Goal: Information Seeking & Learning: Learn about a topic

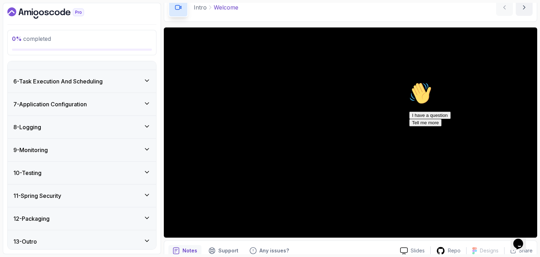
scroll to position [197, 0]
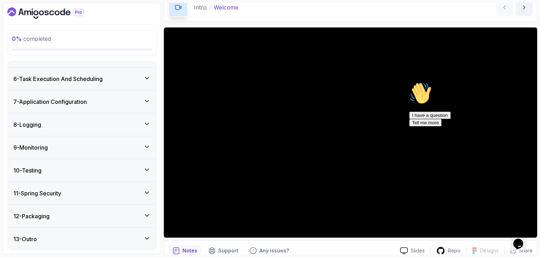
click at [50, 217] on h3 "12 - Packaging" at bounding box center [31, 216] width 36 height 8
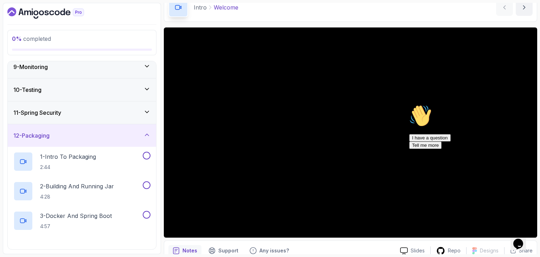
scroll to position [226, 0]
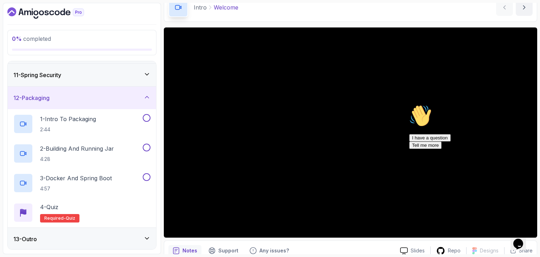
click at [52, 235] on div "13 - Outro" at bounding box center [81, 239] width 137 height 8
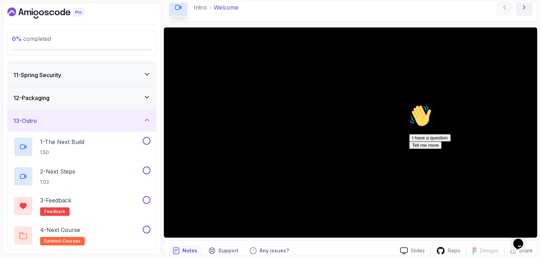
click at [69, 88] on div "12 - Packaging" at bounding box center [82, 97] width 148 height 23
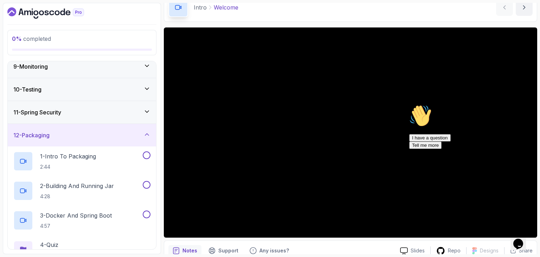
scroll to position [156, 0]
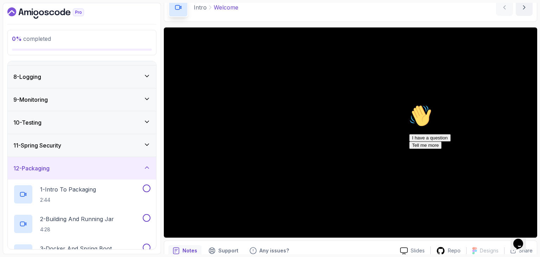
click at [69, 113] on div "10 - Testing" at bounding box center [82, 122] width 148 height 23
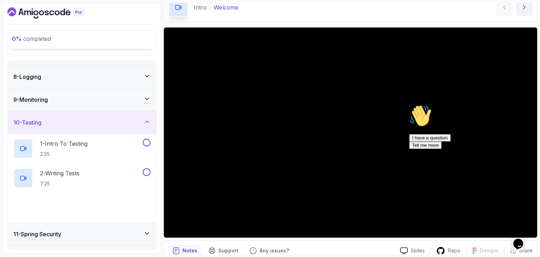
click at [74, 96] on div "9 - Monitoring" at bounding box center [81, 99] width 137 height 8
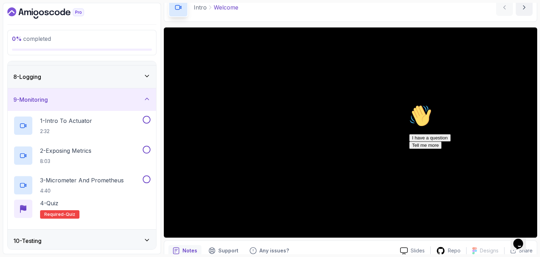
scroll to position [121, 0]
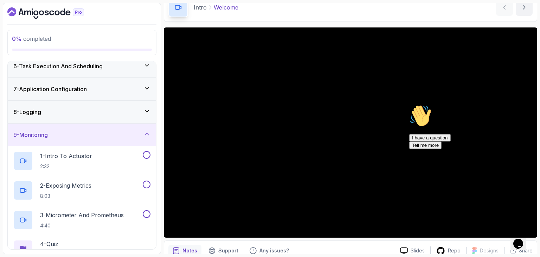
click at [81, 108] on div "8 - Logging" at bounding box center [81, 112] width 137 height 8
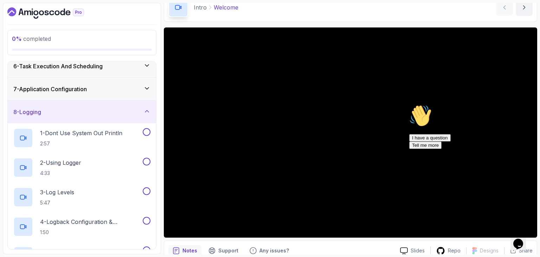
click at [93, 83] on div "7 - Application Configuration" at bounding box center [82, 89] width 148 height 23
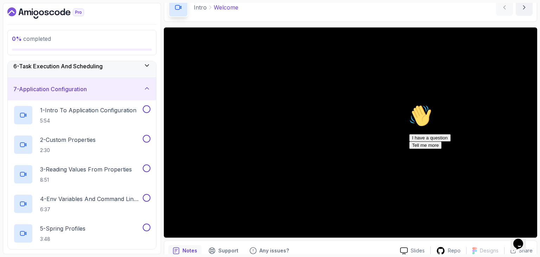
click at [79, 93] on div "7 - Application Configuration" at bounding box center [82, 89] width 148 height 23
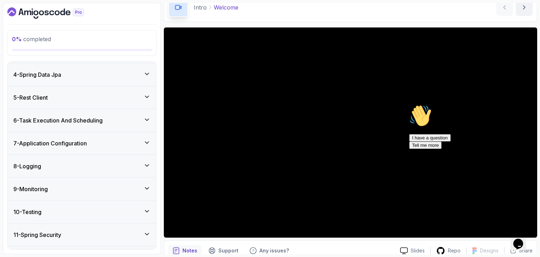
scroll to position [38, 0]
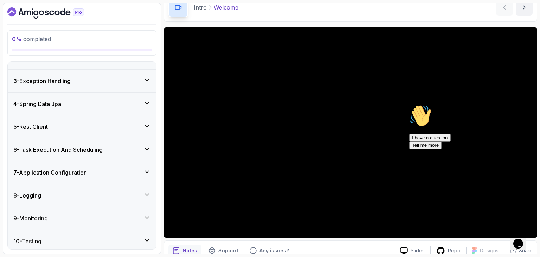
click at [77, 124] on div "5 - Rest Client" at bounding box center [81, 126] width 137 height 8
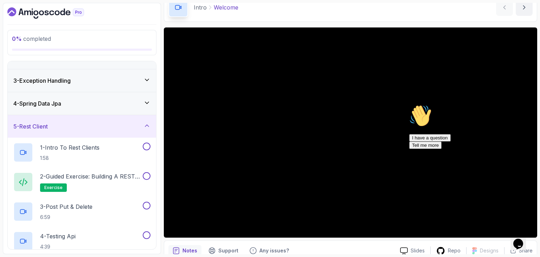
click at [72, 123] on div "5 - Rest Client" at bounding box center [81, 126] width 137 height 8
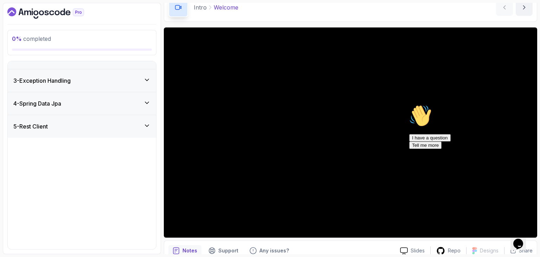
click at [80, 104] on div "4 - Spring Data Jpa" at bounding box center [81, 103] width 137 height 8
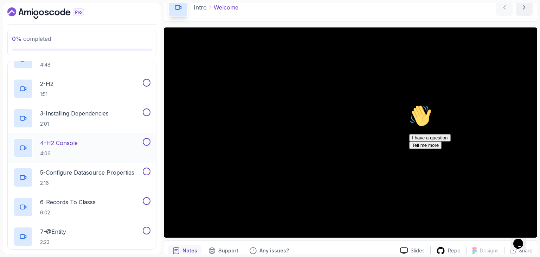
scroll to position [2, 0]
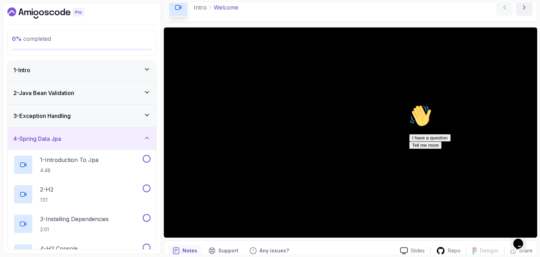
click at [79, 131] on div "4 - Spring Data Jpa" at bounding box center [82, 138] width 148 height 23
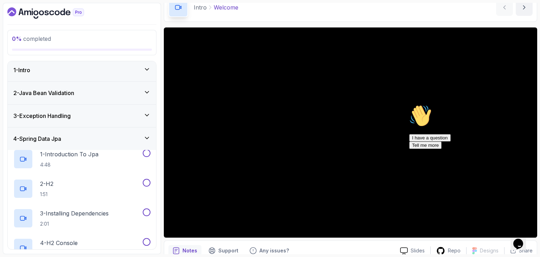
click at [83, 118] on div "3 - Exception Handling" at bounding box center [81, 115] width 137 height 8
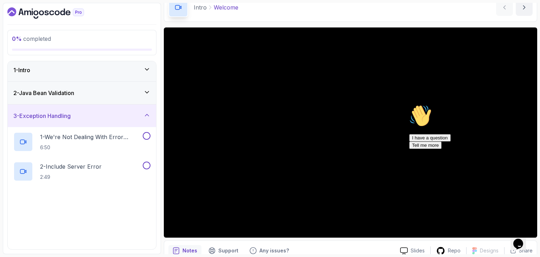
click at [85, 114] on div "3 - Exception Handling" at bounding box center [81, 115] width 137 height 8
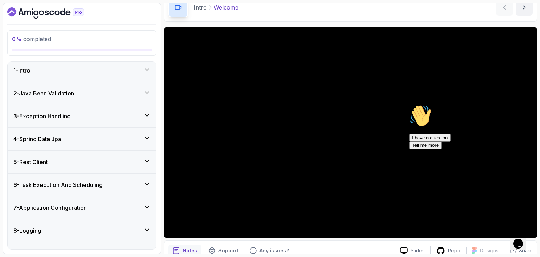
click at [409, 104] on icon "Chat attention grabber" at bounding box center [409, 104] width 0 height 0
